Goal: Task Accomplishment & Management: Complete application form

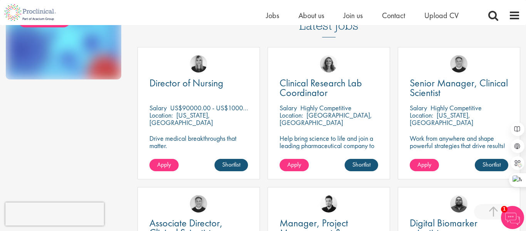
scroll to position [219, 0]
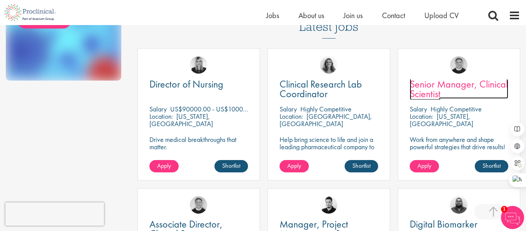
click at [441, 82] on span "Senior Manager, Clinical Scientist" at bounding box center [458, 88] width 98 height 23
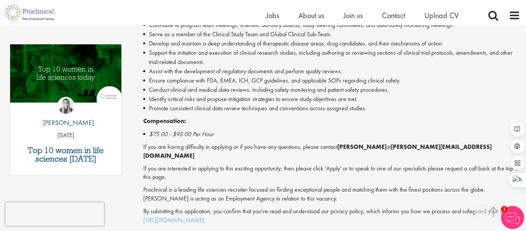
scroll to position [450, 0]
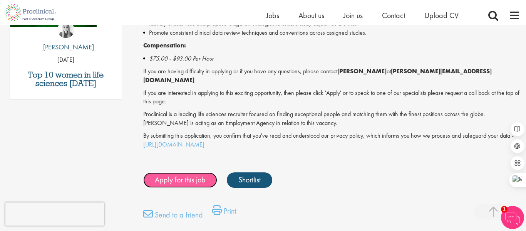
click at [162, 177] on link "Apply for this job" at bounding box center [180, 179] width 74 height 15
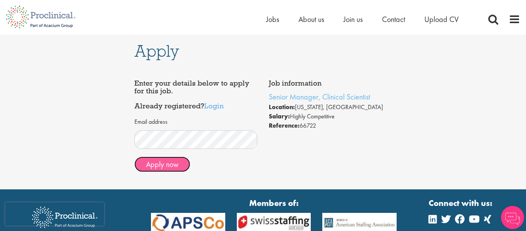
click at [165, 161] on button "Apply now" at bounding box center [162, 163] width 56 height 15
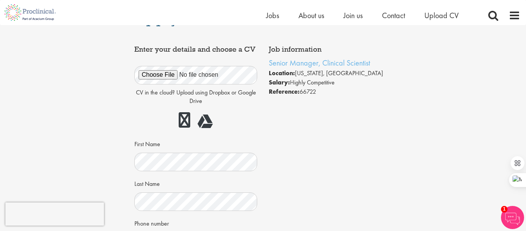
click at [181, 172] on div "CV in the cloud? Upload using Dropbox or Google Drive First Name Last Name Phon…" at bounding box center [195, 194] width 111 height 275
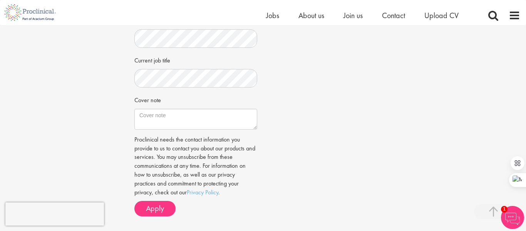
scroll to position [227, 0]
click at [168, 205] on button "Apply" at bounding box center [154, 207] width 41 height 15
